Goal: Task Accomplishment & Management: Use online tool/utility

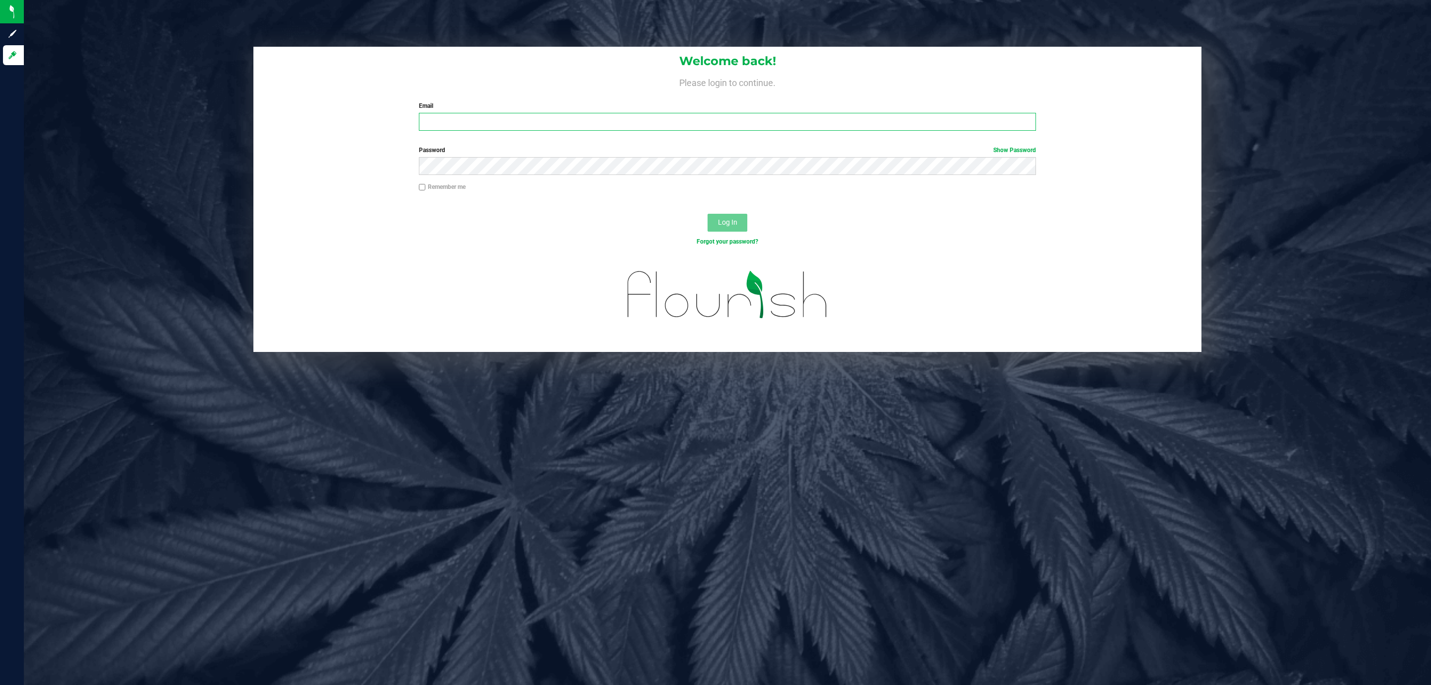
click at [450, 129] on input "Email" at bounding box center [727, 122] width 617 height 18
type input "[EMAIL_ADDRESS][DOMAIN_NAME]"
click at [730, 227] on button "Log In" at bounding box center [728, 223] width 40 height 18
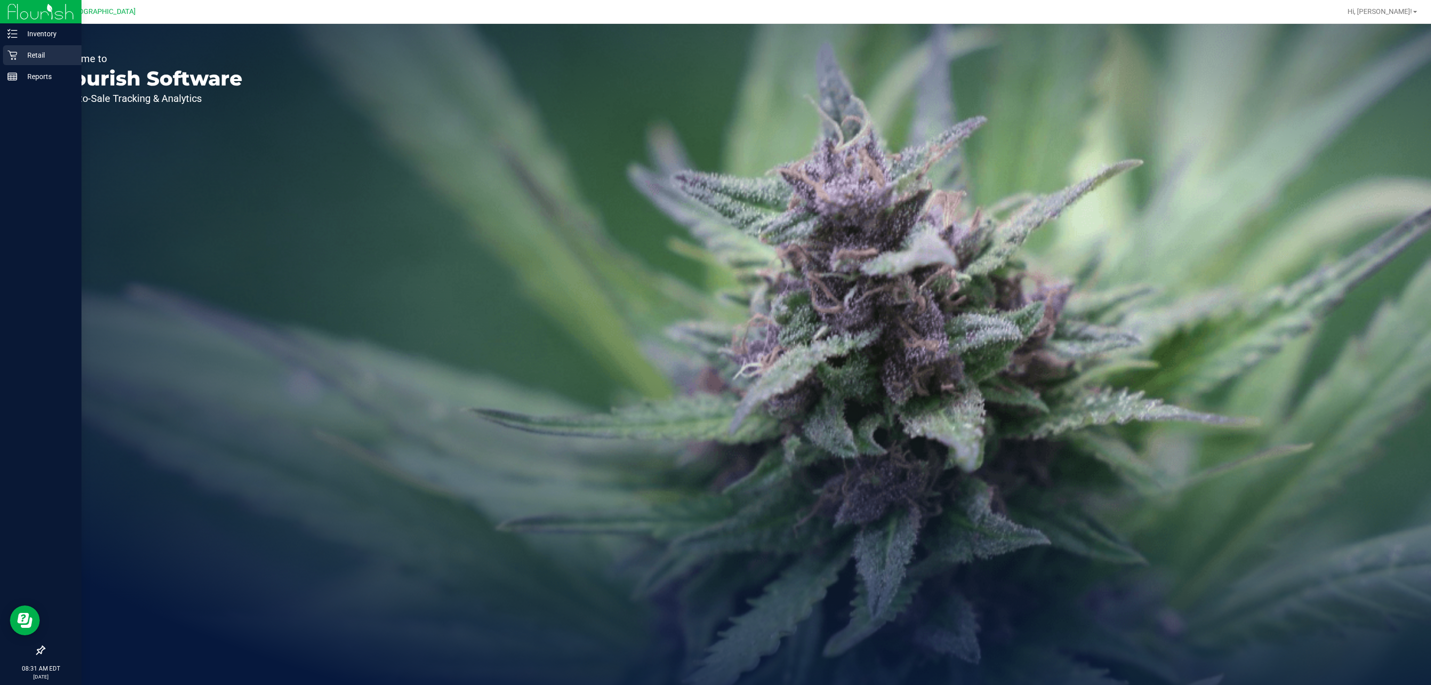
click at [55, 56] on p "Retail" at bounding box center [47, 55] width 60 height 12
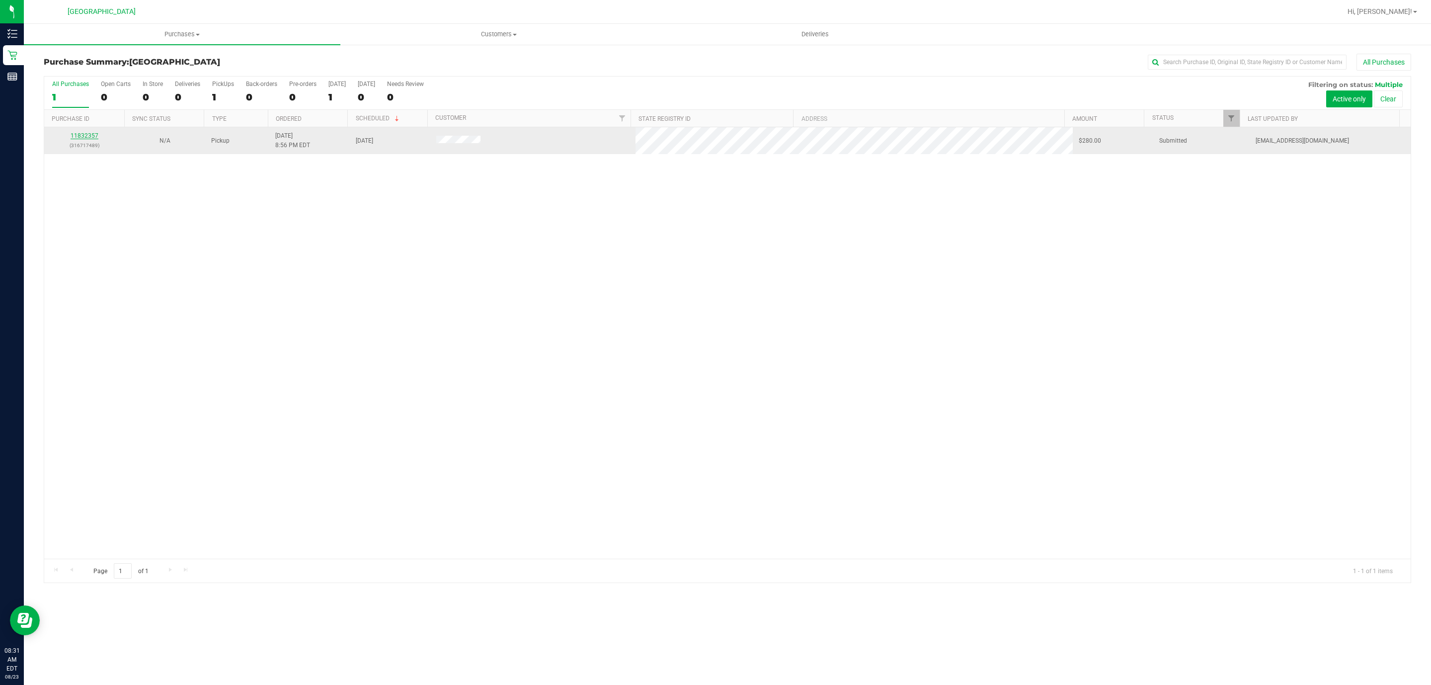
click at [94, 137] on link "11832357" at bounding box center [85, 135] width 28 height 7
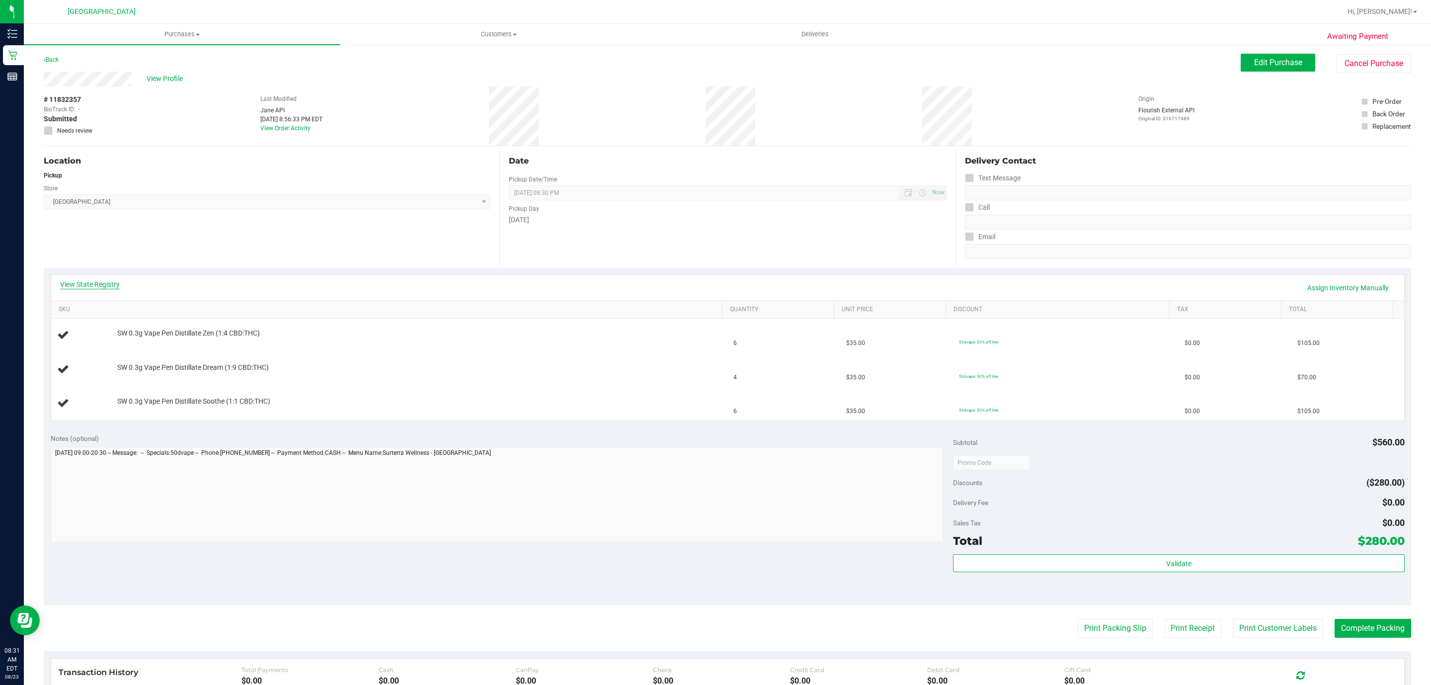
click at [77, 283] on link "View State Registry" at bounding box center [90, 284] width 60 height 10
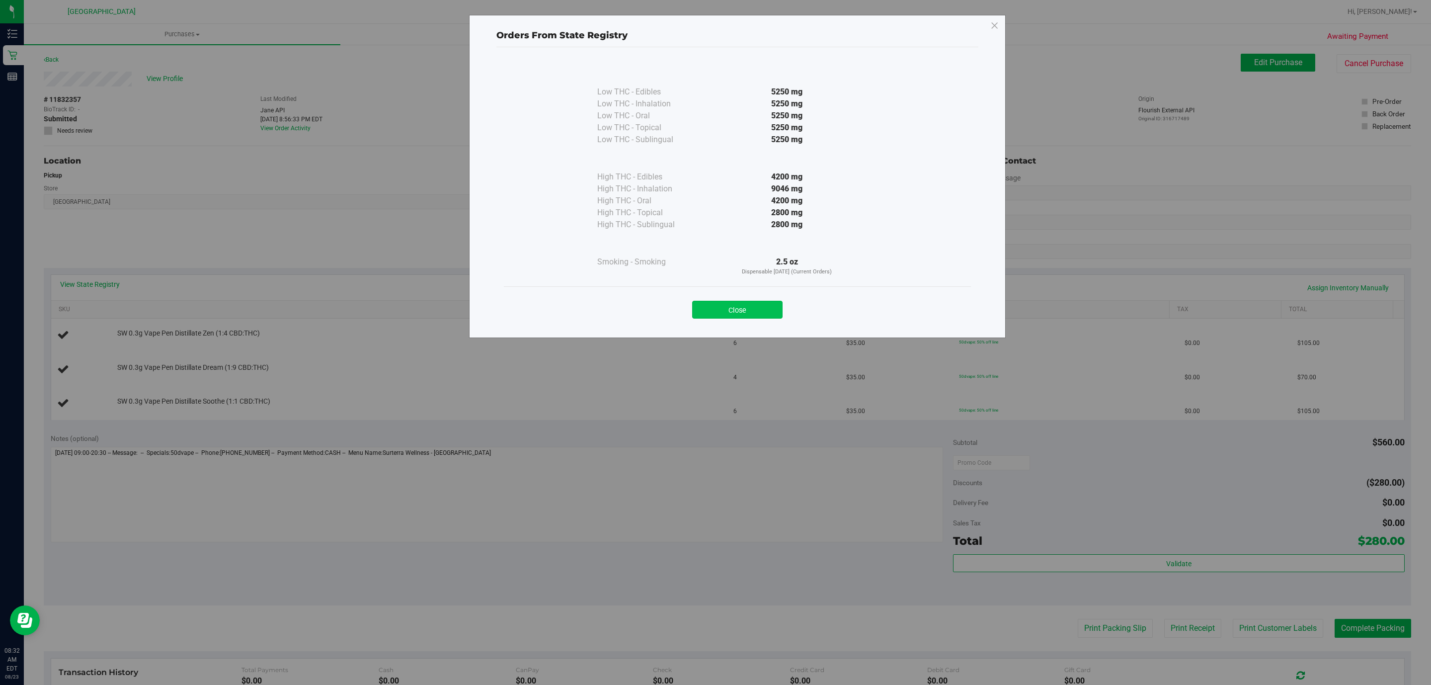
click at [746, 316] on button "Close" at bounding box center [737, 310] width 90 height 18
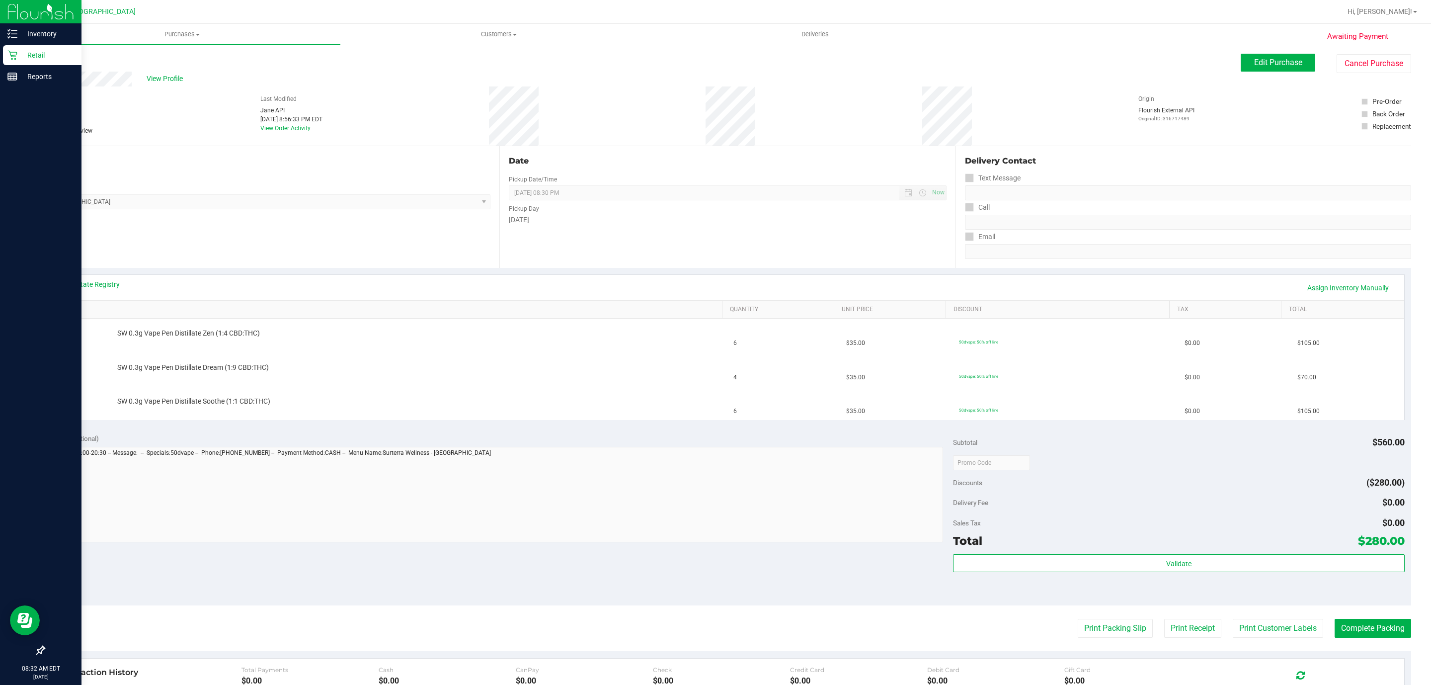
click at [11, 550] on div at bounding box center [41, 364] width 82 height 553
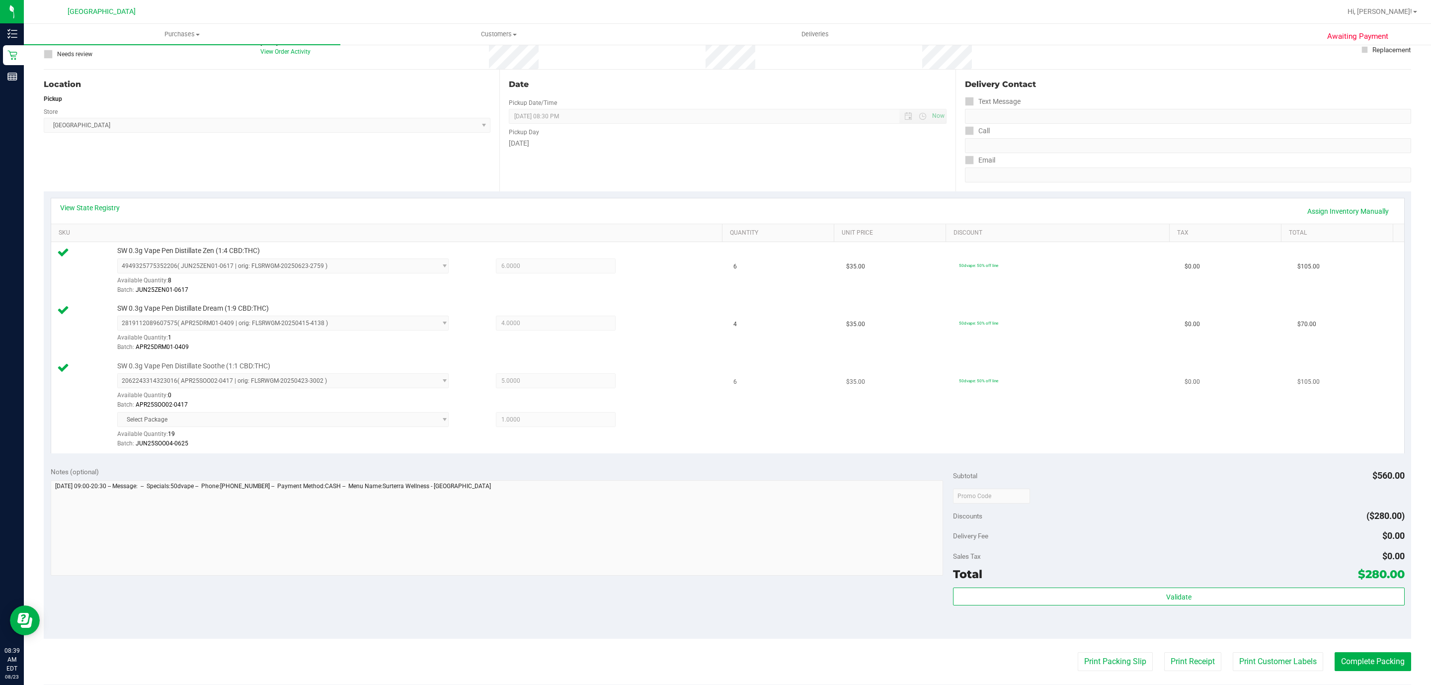
scroll to position [149, 0]
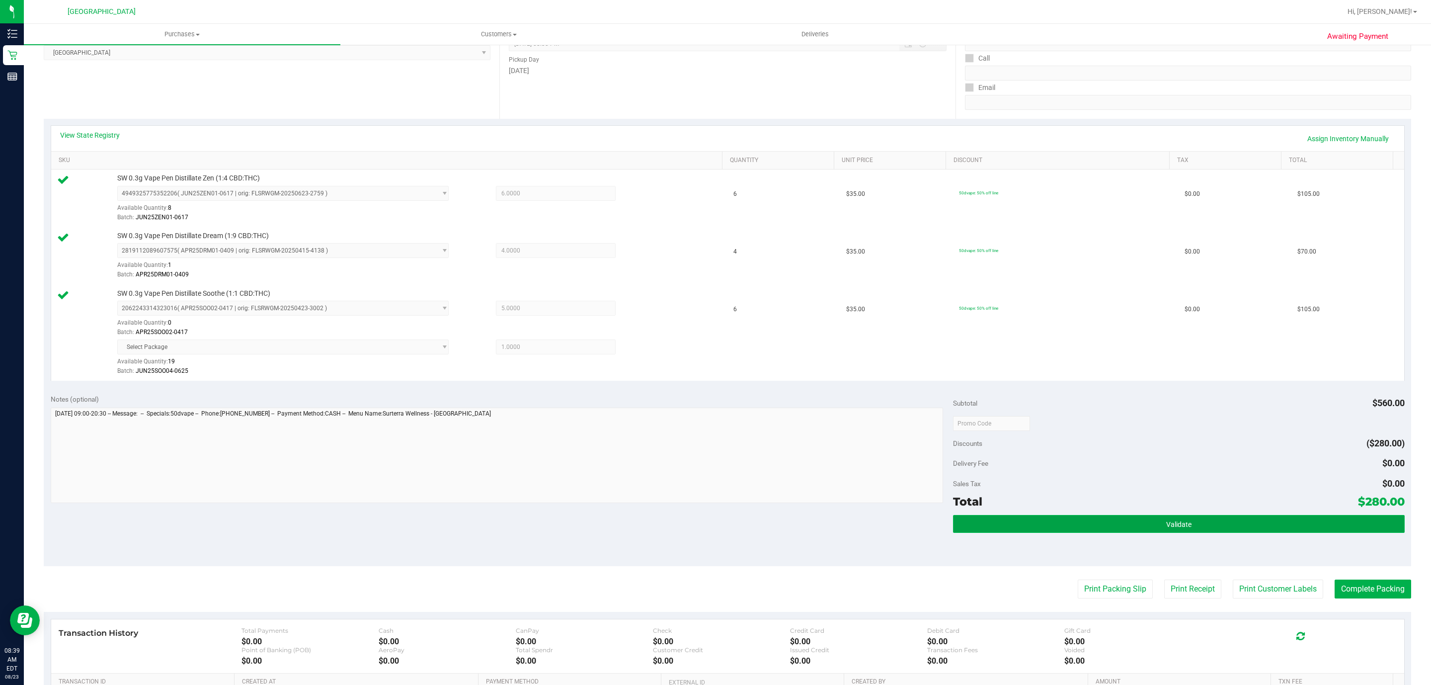
click at [1244, 518] on button "Validate" at bounding box center [1178, 524] width 451 height 18
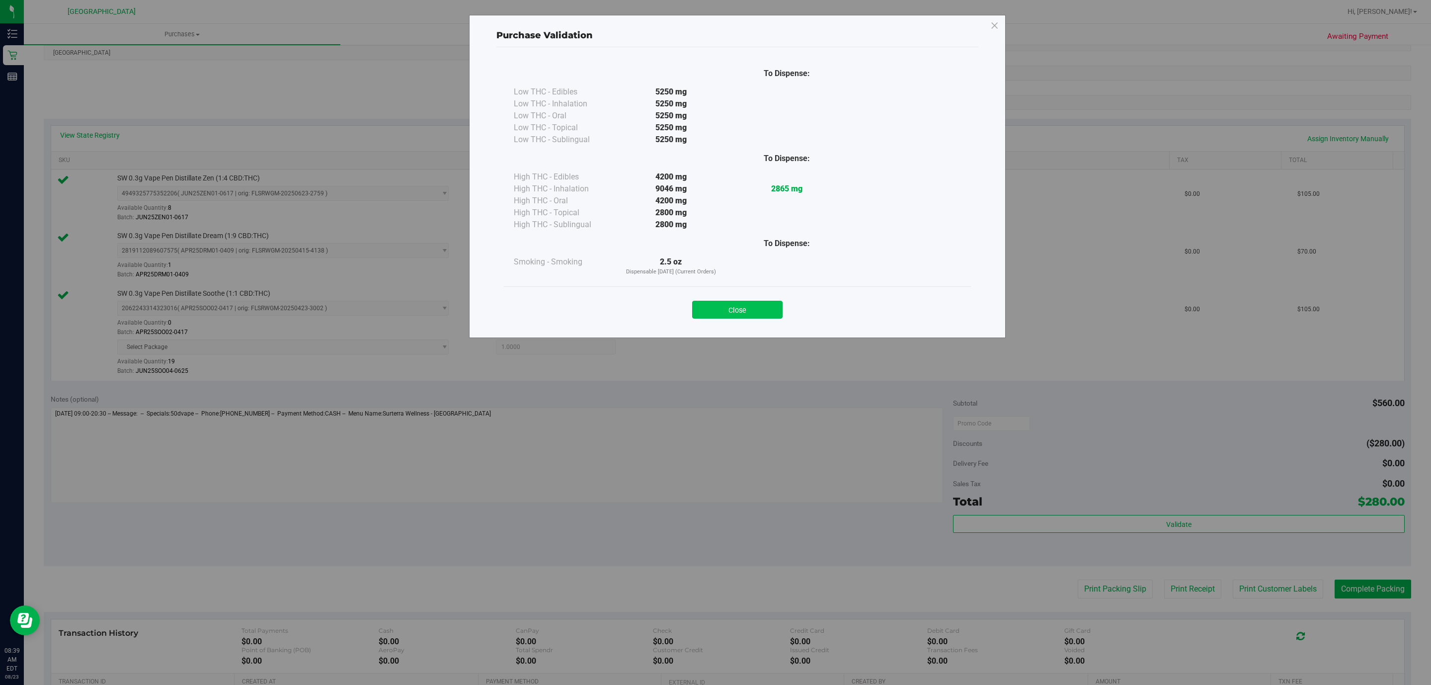
click at [774, 309] on button "Close" at bounding box center [737, 310] width 90 height 18
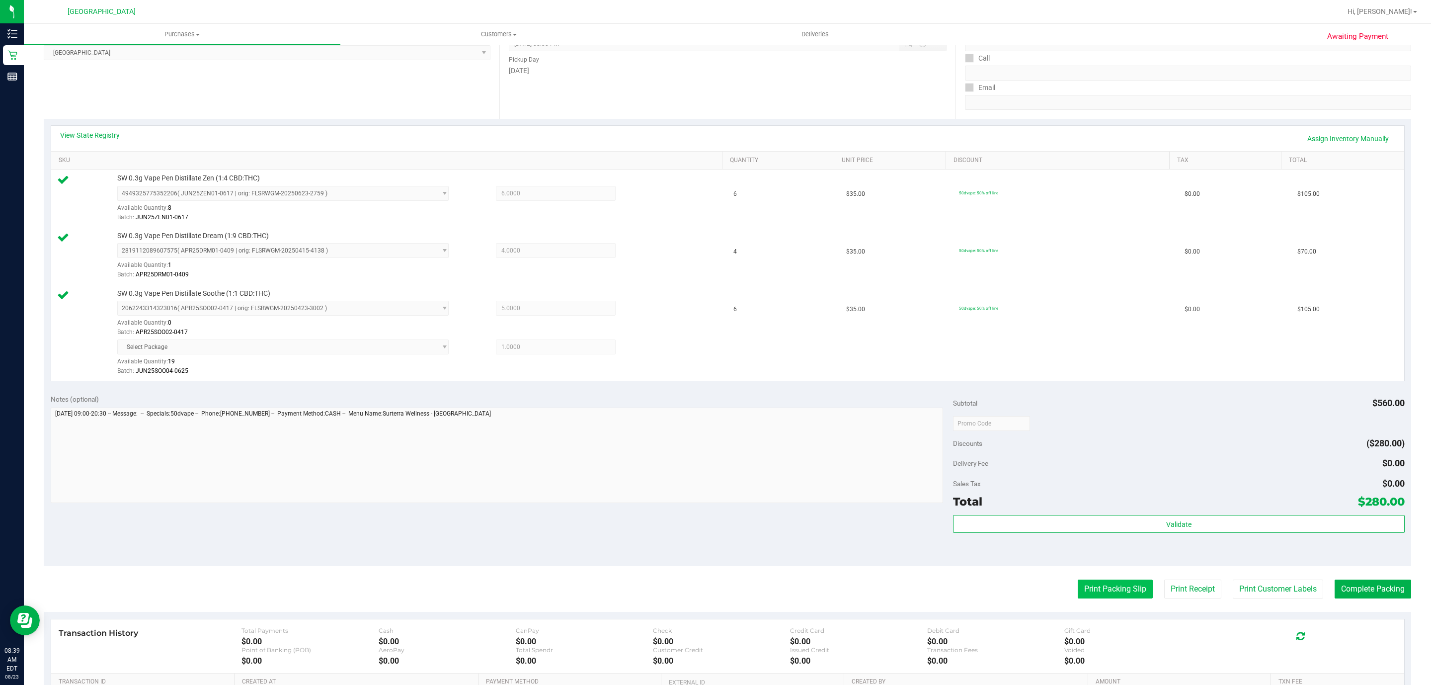
click at [1078, 592] on button "Print Packing Slip" at bounding box center [1115, 589] width 75 height 19
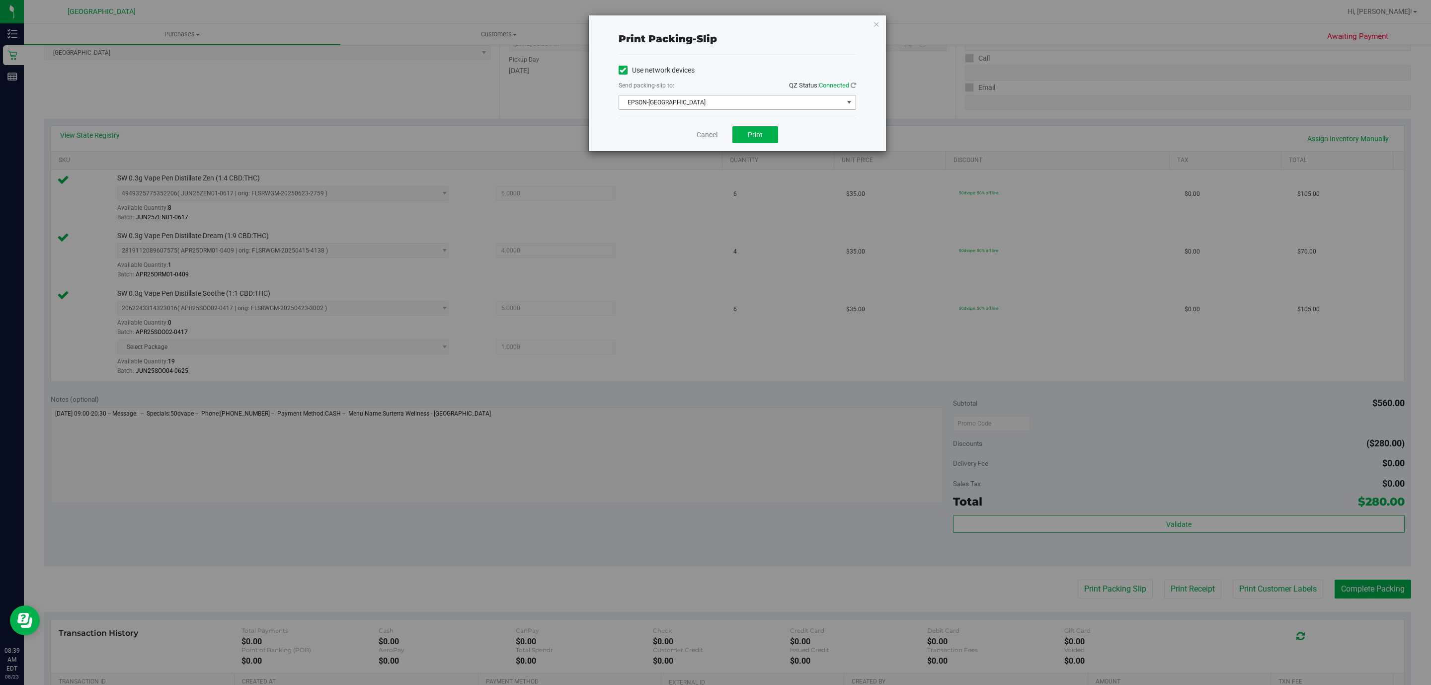
click at [843, 106] on span "select" at bounding box center [849, 102] width 12 height 14
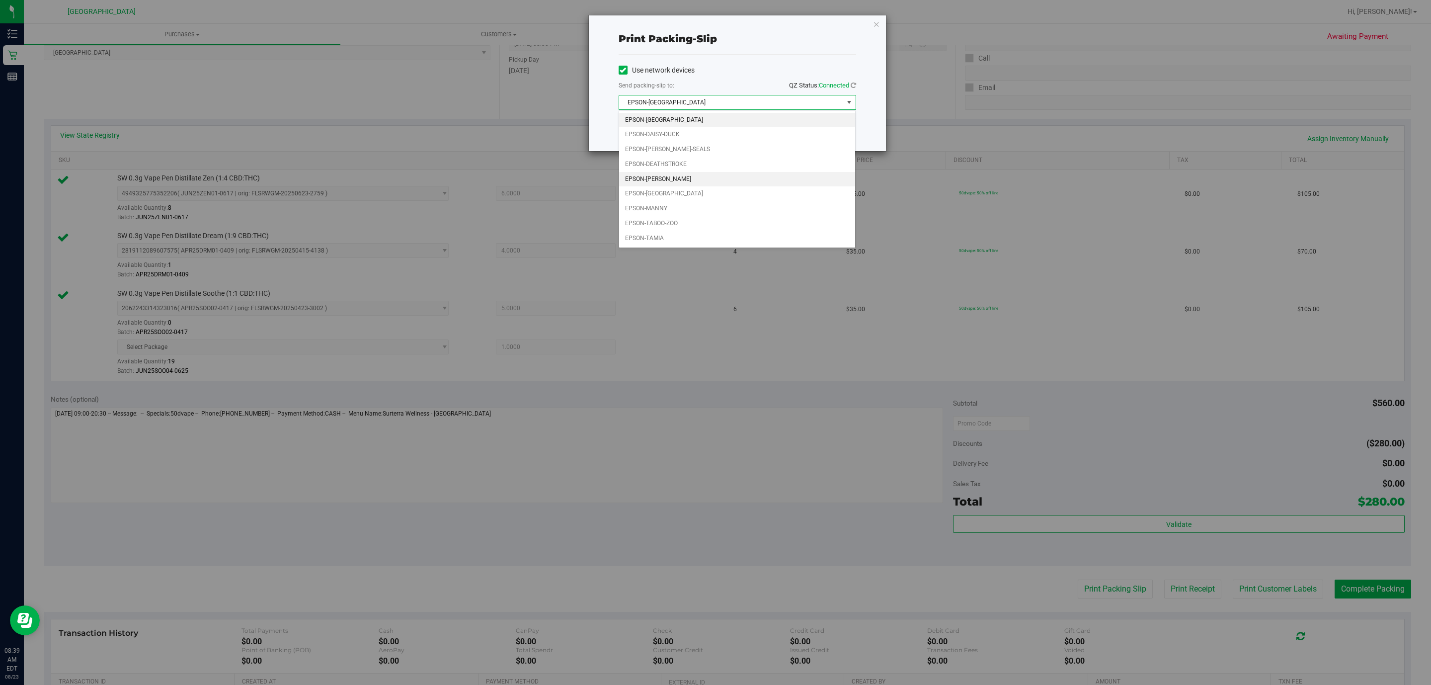
click at [680, 178] on li "EPSON-[PERSON_NAME]" at bounding box center [737, 179] width 236 height 15
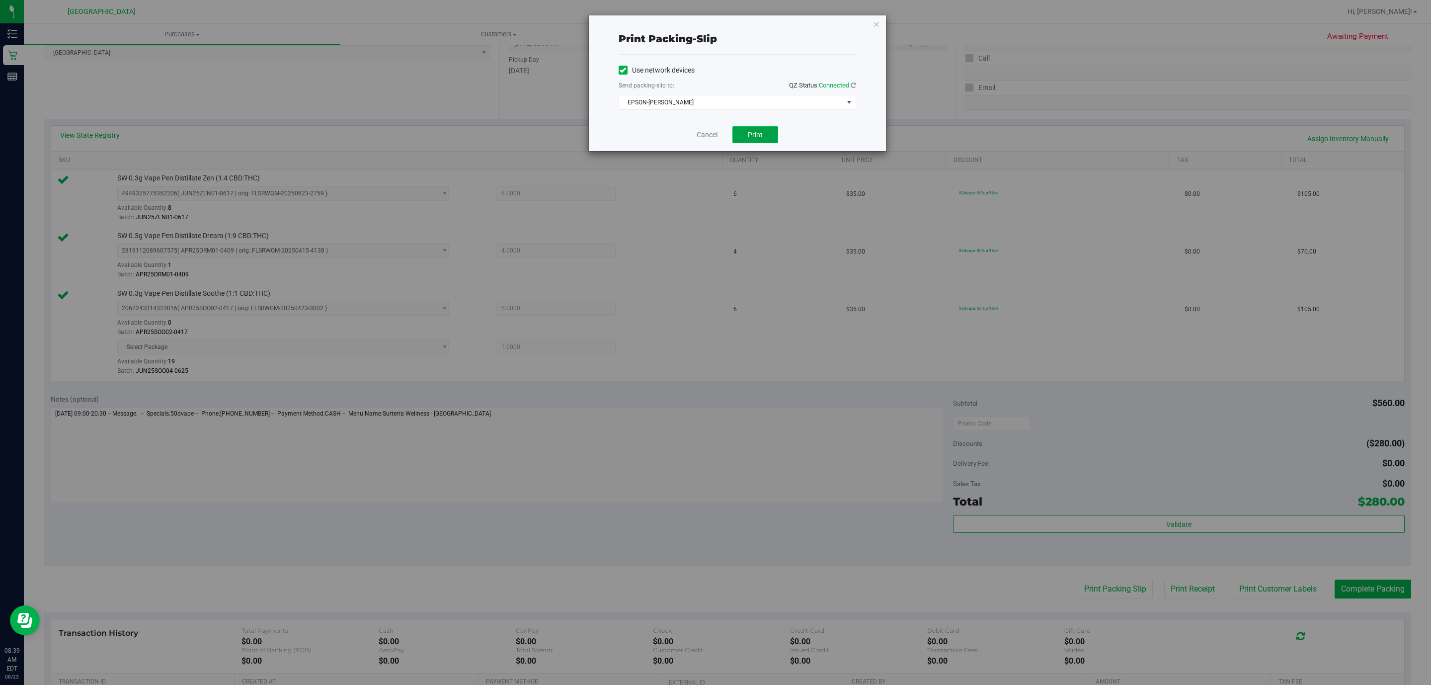
click at [761, 139] on span "Print" at bounding box center [755, 135] width 15 height 8
click at [716, 134] on link "Cancel" at bounding box center [707, 135] width 21 height 10
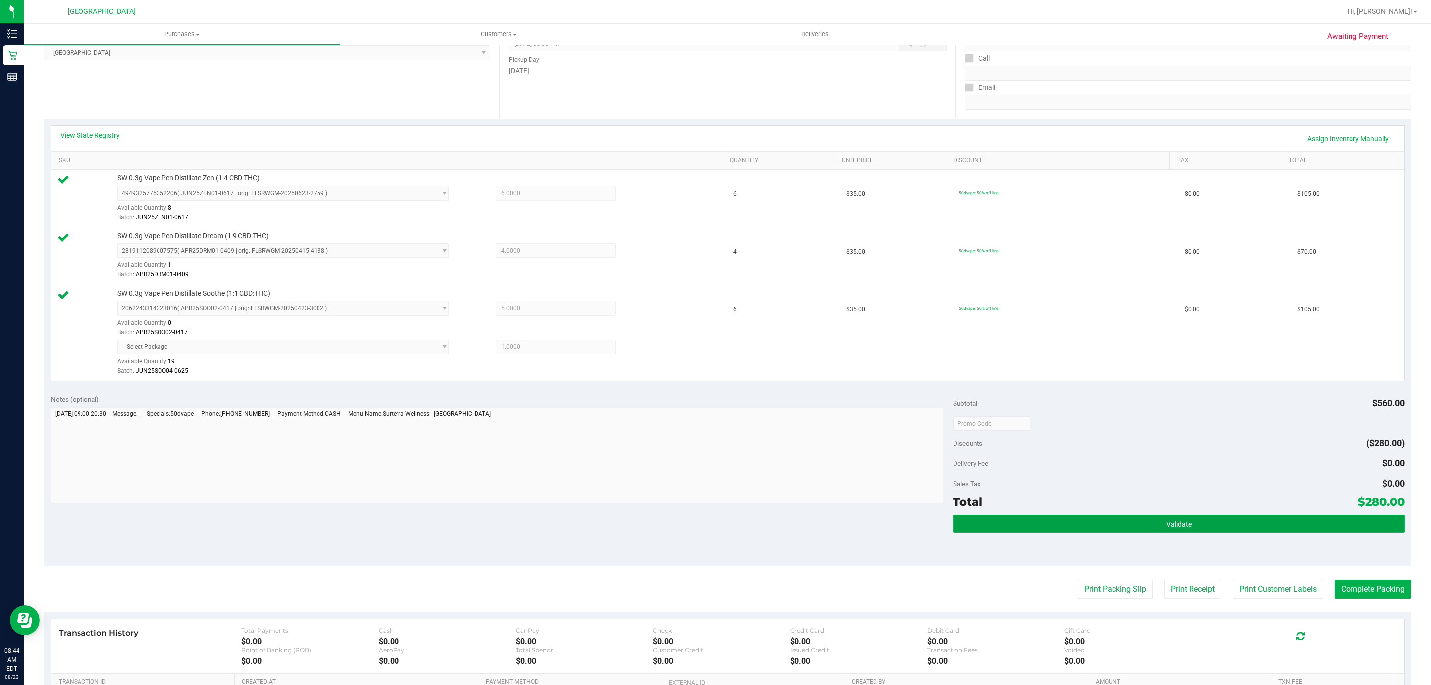
click at [1229, 527] on button "Validate" at bounding box center [1178, 524] width 451 height 18
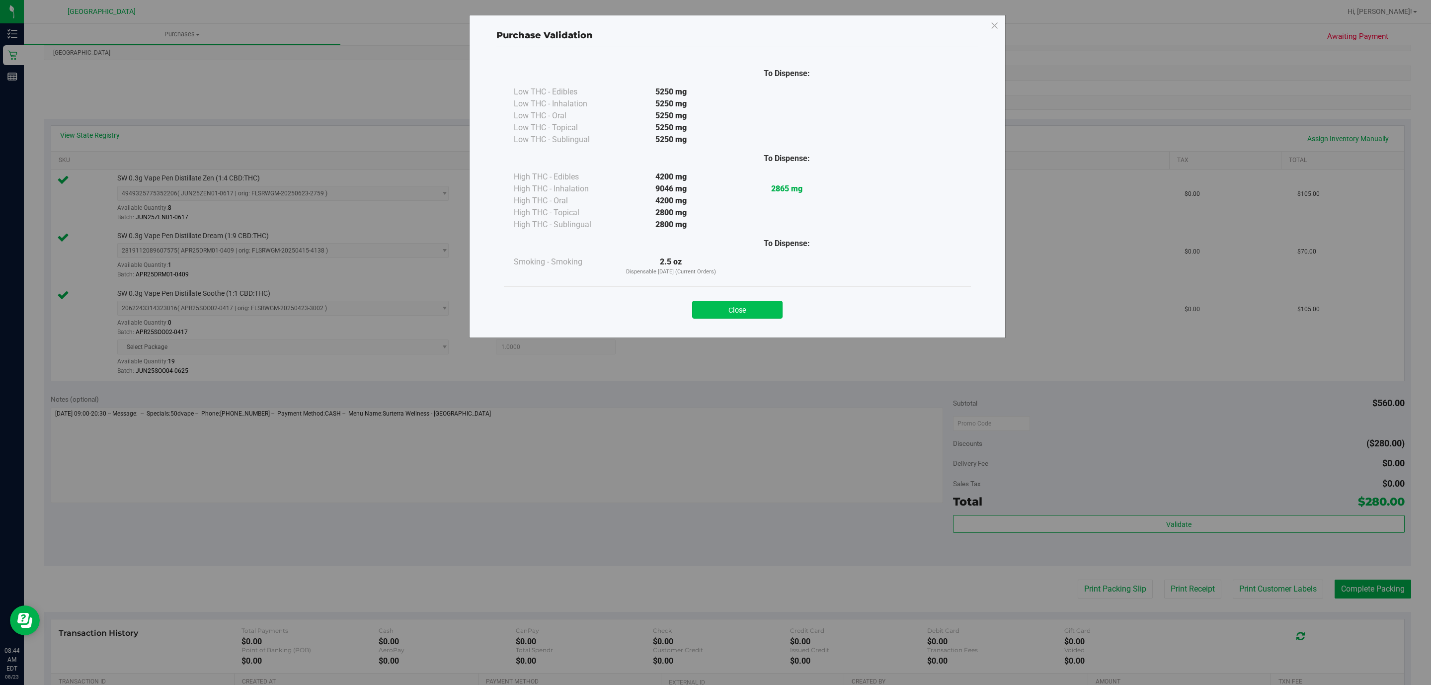
click at [738, 306] on button "Close" at bounding box center [737, 310] width 90 height 18
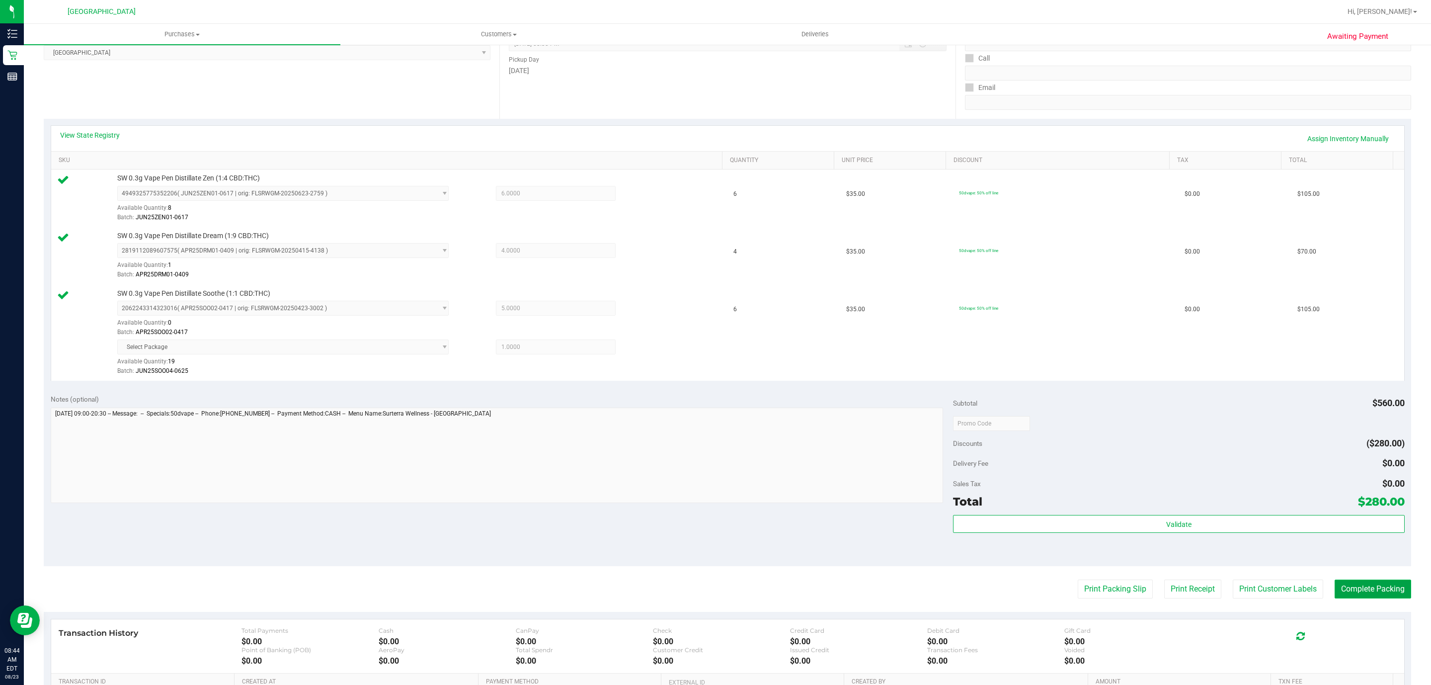
click at [1387, 595] on button "Complete Packing" at bounding box center [1373, 589] width 77 height 19
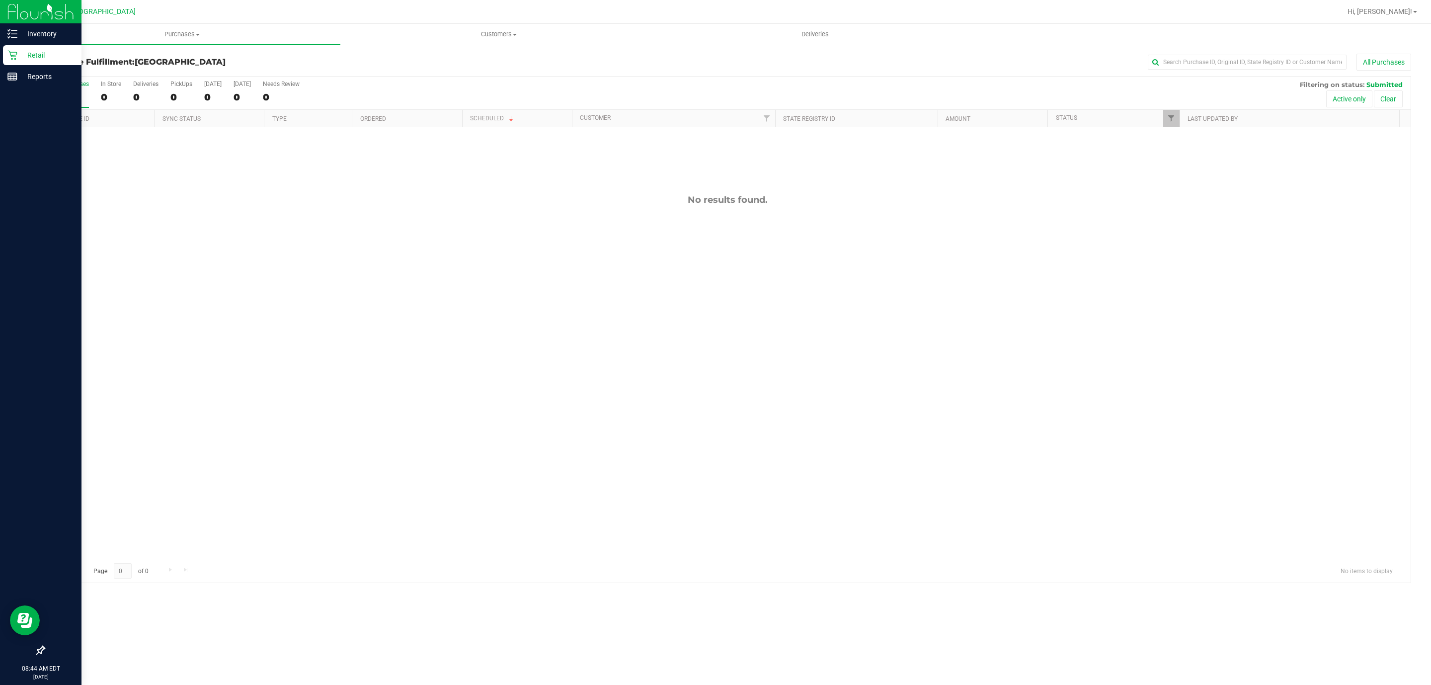
click at [25, 55] on p "Retail" at bounding box center [47, 55] width 60 height 12
